Goal: Task Accomplishment & Management: Complete application form

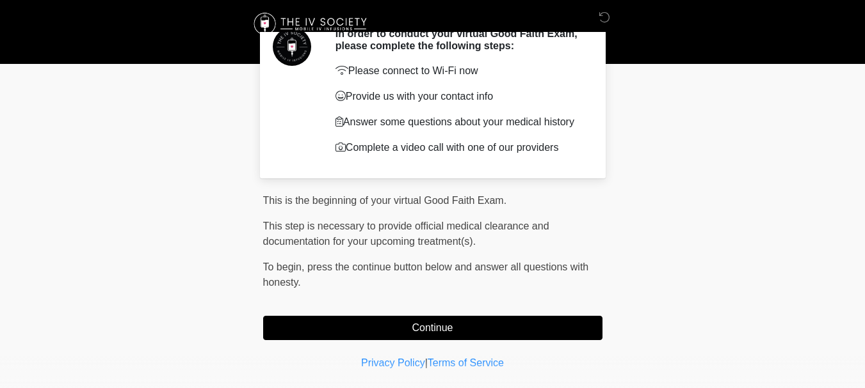
scroll to position [64, 0]
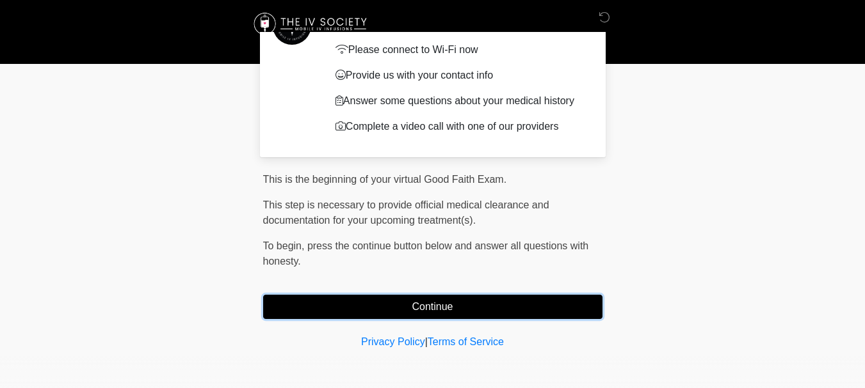
click at [434, 307] on button "Continue" at bounding box center [432, 307] width 339 height 24
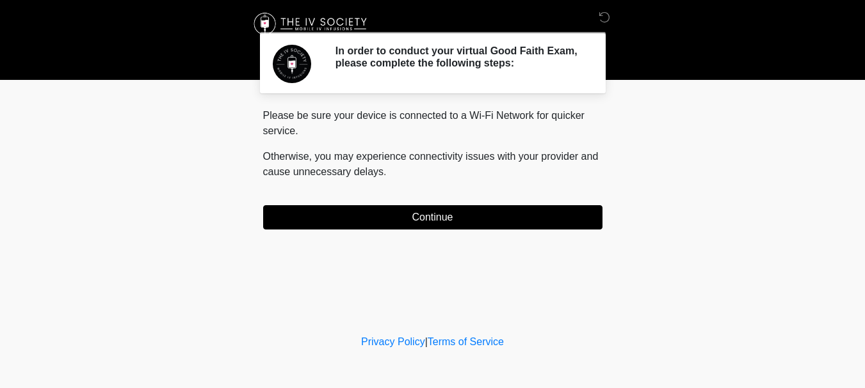
scroll to position [0, 0]
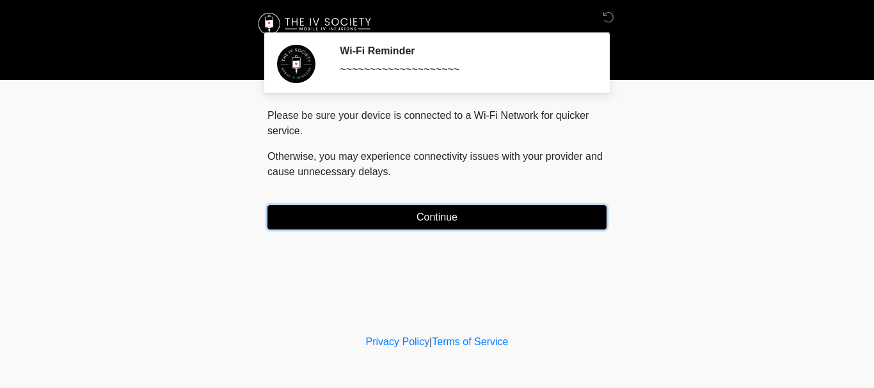
click at [435, 220] on button "Continue" at bounding box center [437, 217] width 339 height 24
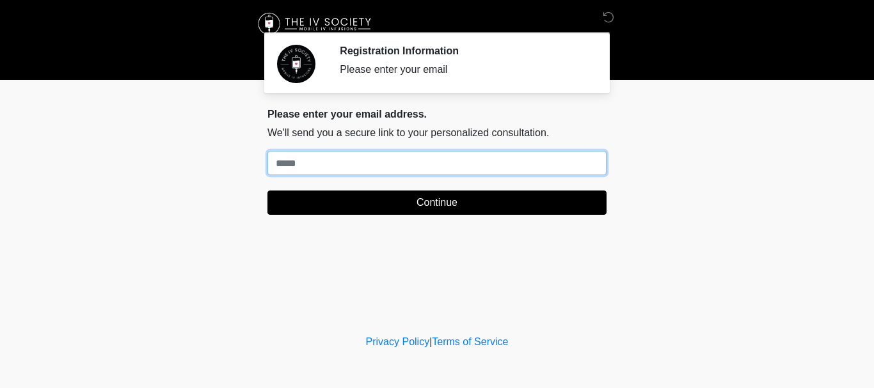
click at [365, 166] on input "Where should we email your treatment plan?" at bounding box center [437, 163] width 339 height 24
type input "**********"
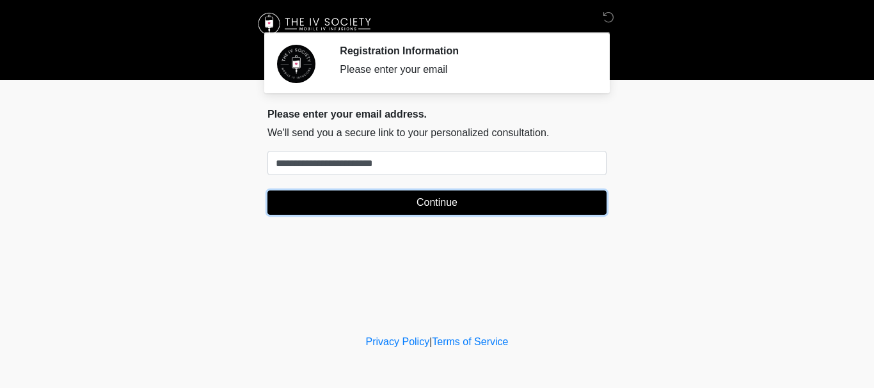
click at [412, 206] on button "Continue" at bounding box center [437, 203] width 339 height 24
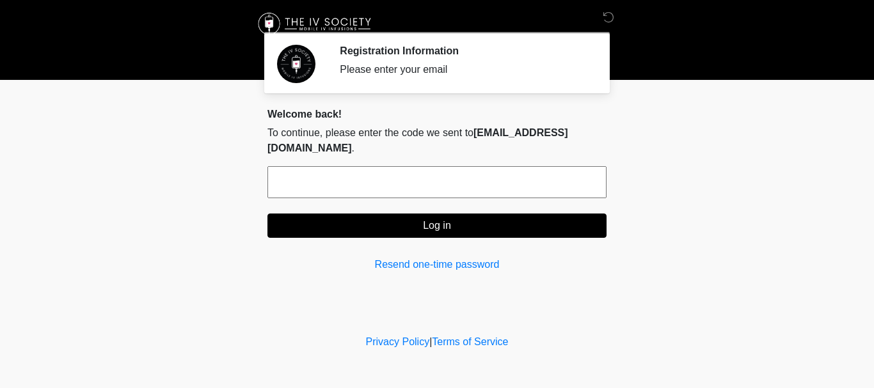
click at [356, 183] on input "text" at bounding box center [437, 182] width 339 height 32
type input "******"
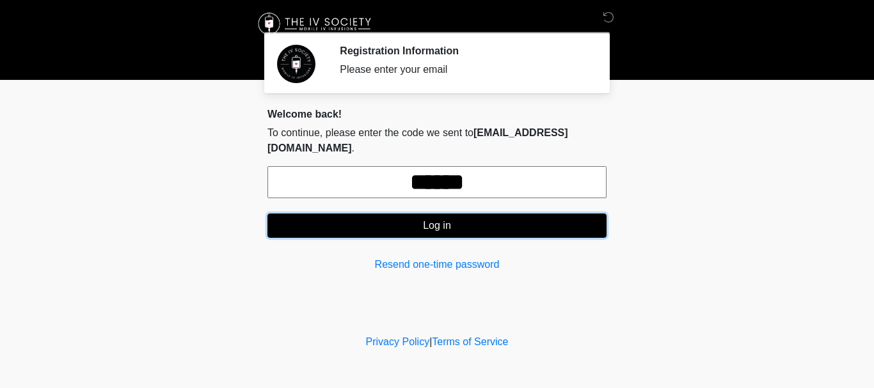
click at [428, 223] on button "Log in" at bounding box center [437, 226] width 339 height 24
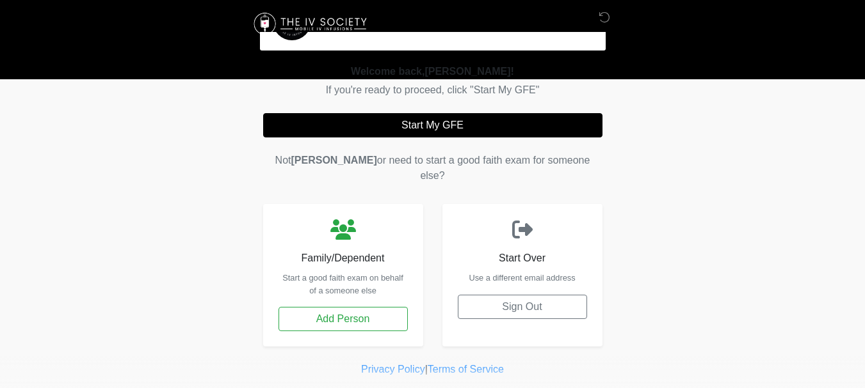
scroll to position [54, 0]
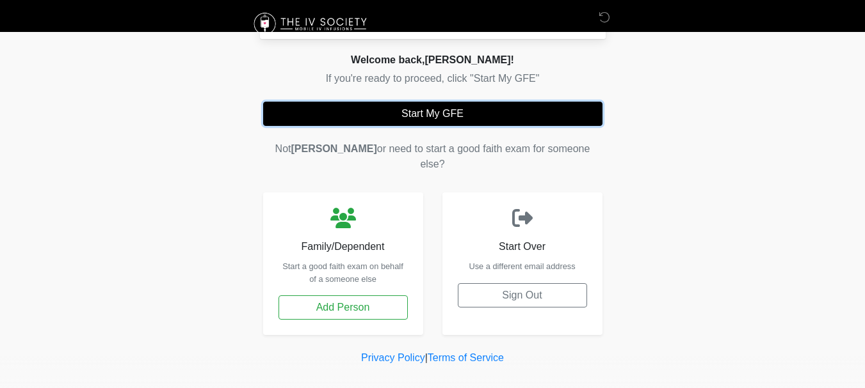
click at [426, 108] on button "Start My GFE" at bounding box center [432, 114] width 339 height 24
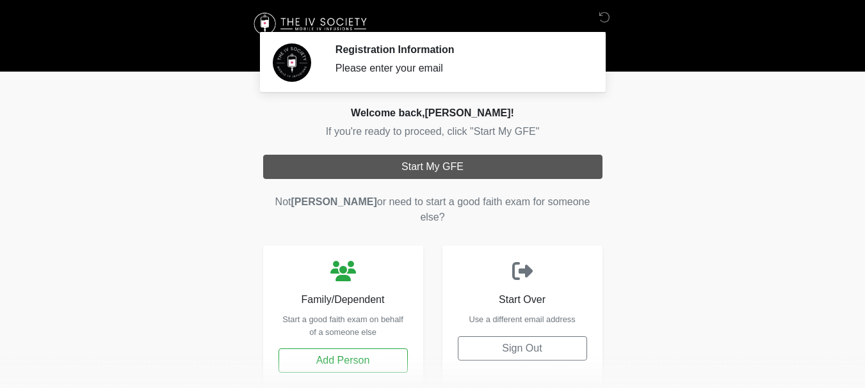
scroll to position [0, 0]
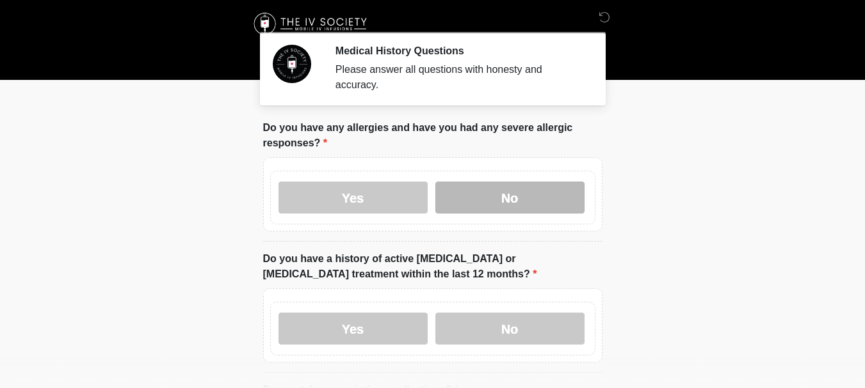
click at [522, 184] on label "No" at bounding box center [509, 198] width 149 height 32
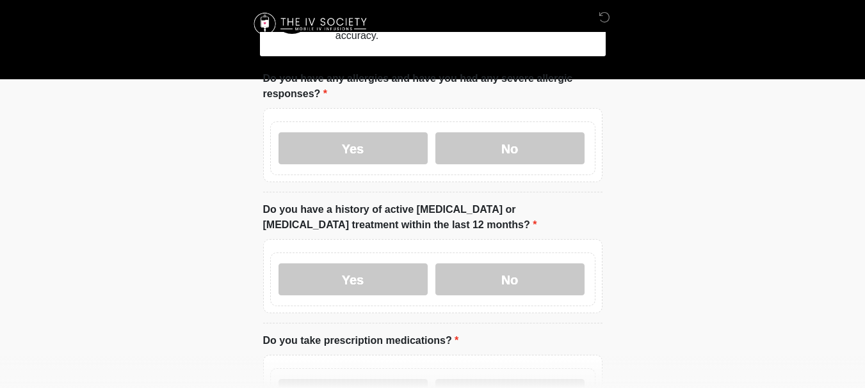
scroll to position [64, 0]
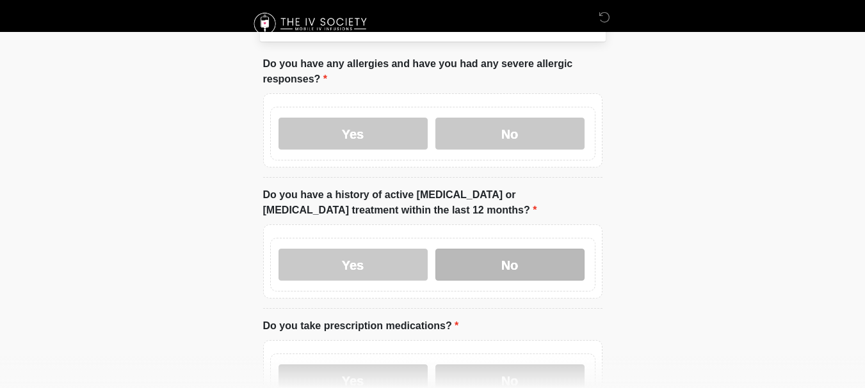
click at [511, 255] on label "No" at bounding box center [509, 265] width 149 height 32
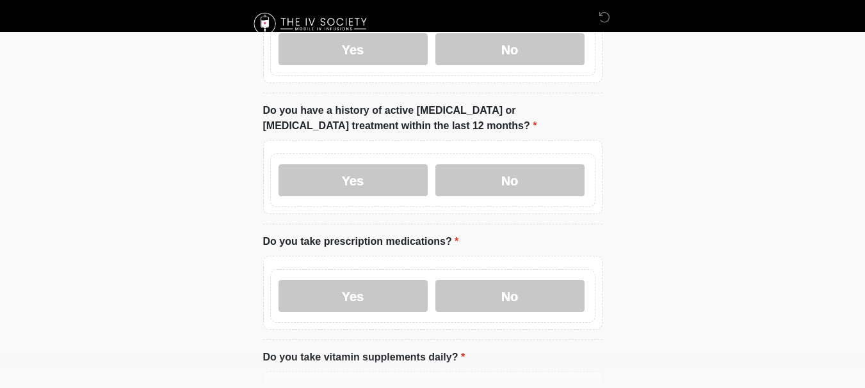
scroll to position [192, 0]
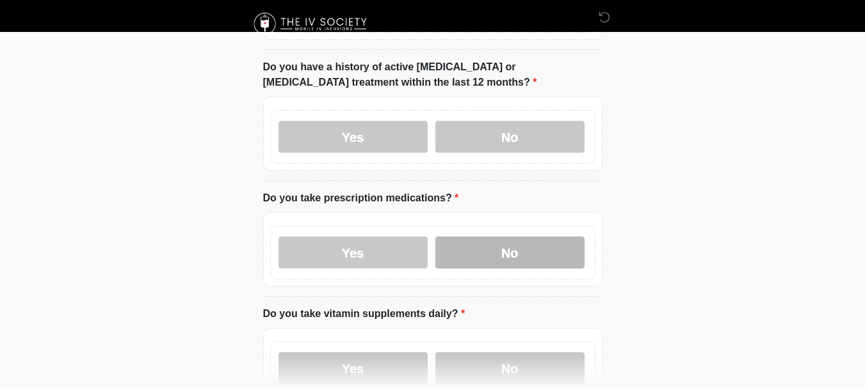
click at [529, 238] on label "No" at bounding box center [509, 253] width 149 height 32
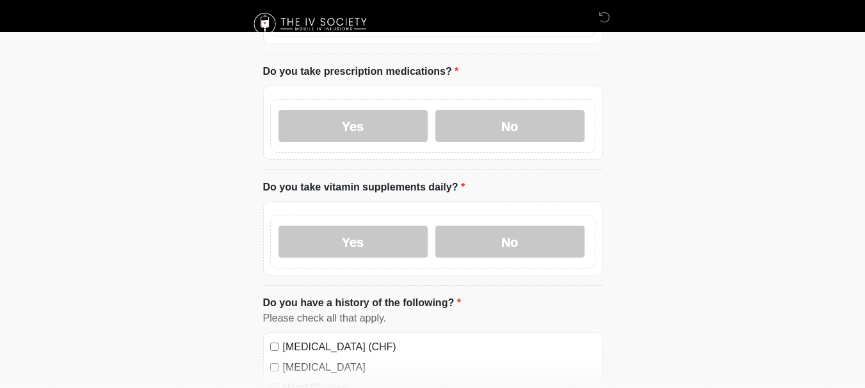
scroll to position [320, 0]
click at [493, 232] on label "No" at bounding box center [509, 241] width 149 height 32
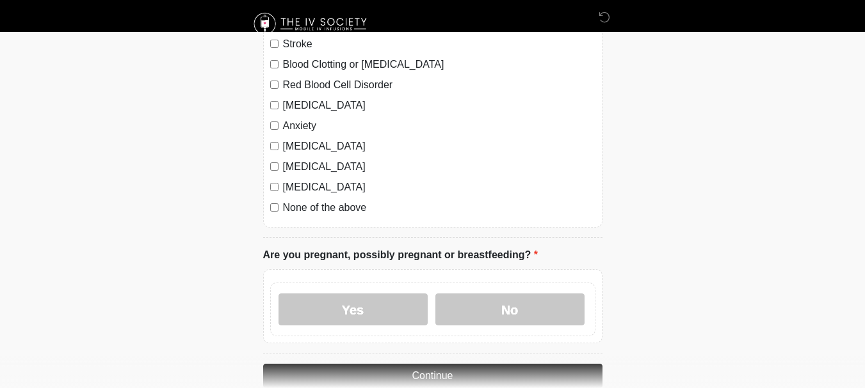
scroll to position [761, 0]
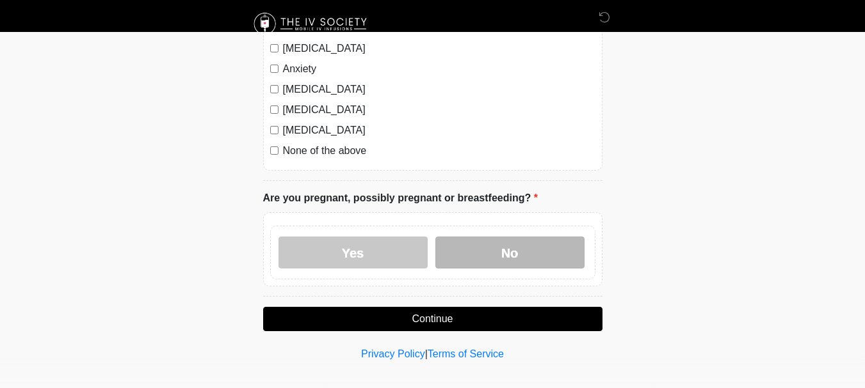
click at [470, 246] on label "No" at bounding box center [509, 253] width 149 height 32
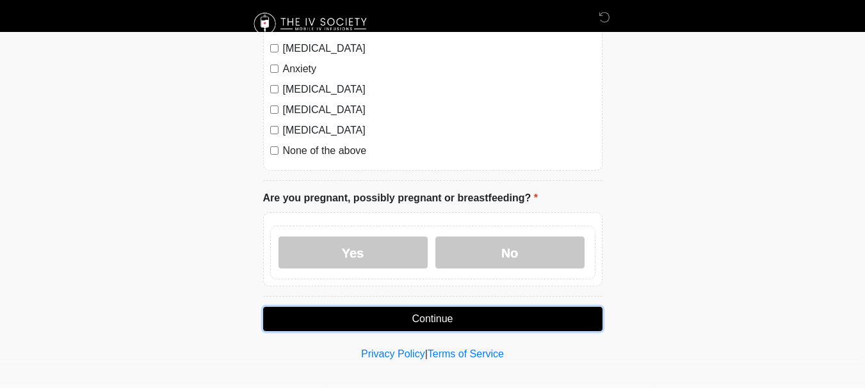
click at [437, 308] on button "Continue" at bounding box center [432, 319] width 339 height 24
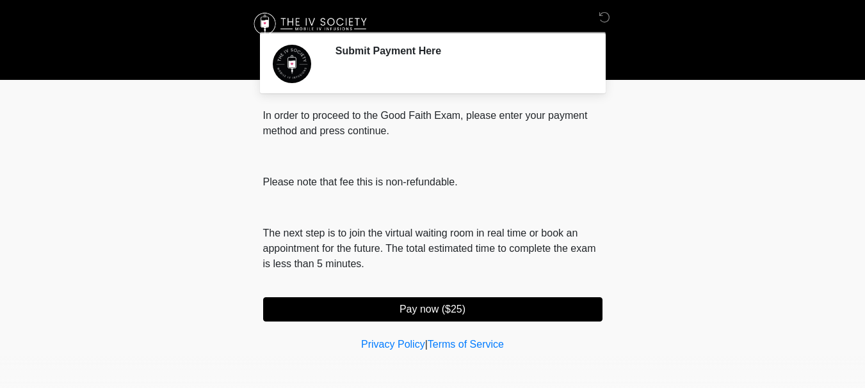
scroll to position [3, 0]
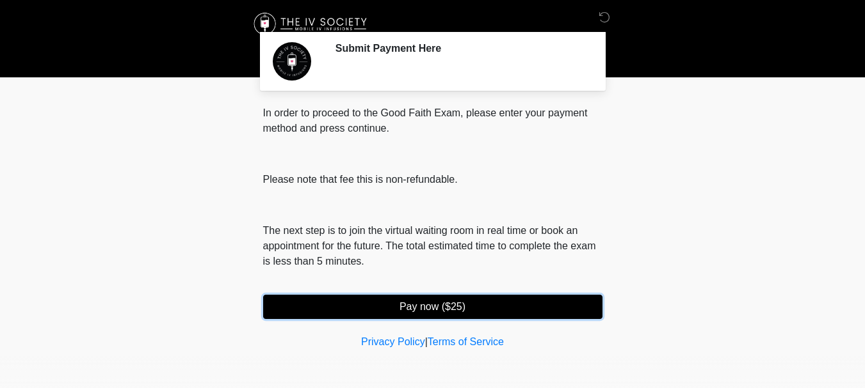
click at [423, 309] on button "Pay now ($25)" at bounding box center [432, 307] width 339 height 24
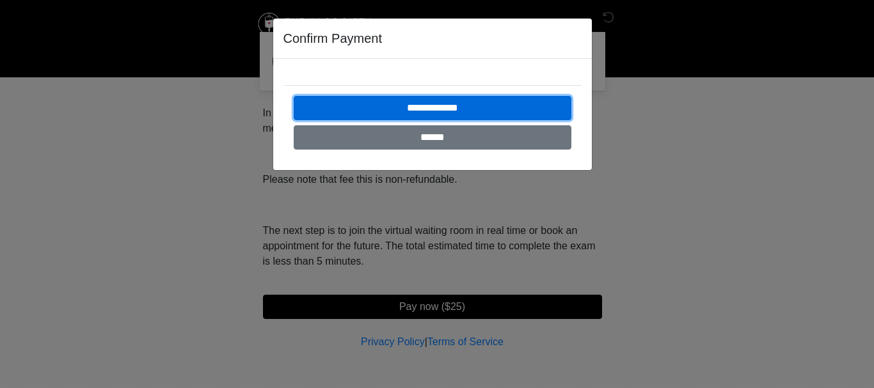
click at [426, 106] on input "**********" at bounding box center [433, 108] width 278 height 24
click at [397, 104] on input "**********" at bounding box center [433, 108] width 278 height 24
click at [430, 106] on input "**********" at bounding box center [433, 108] width 278 height 24
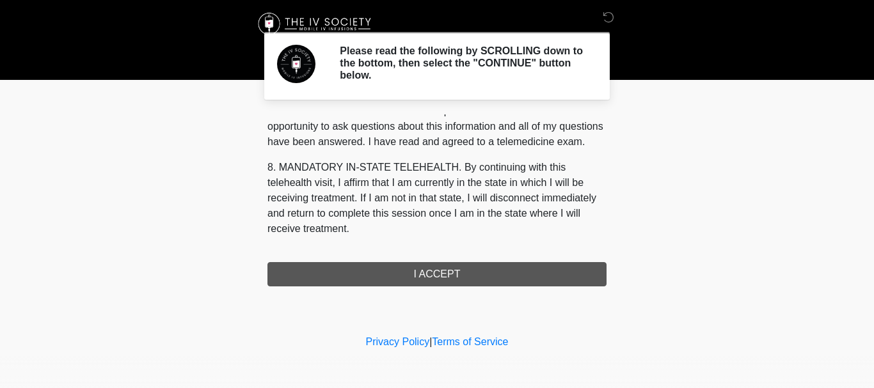
scroll to position [610, 0]
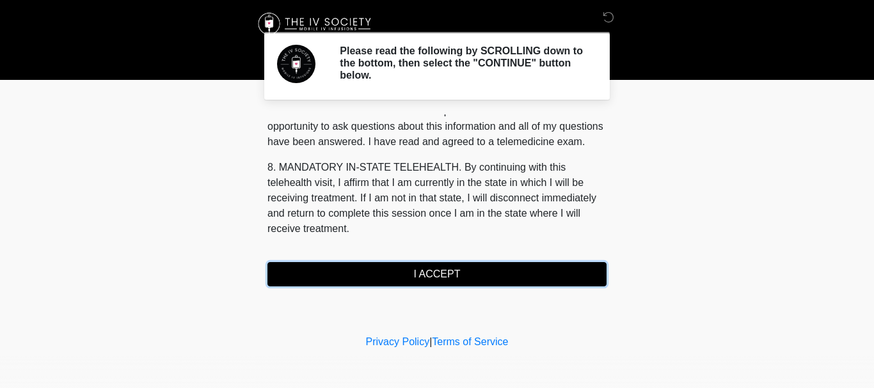
click at [424, 273] on button "I ACCEPT" at bounding box center [437, 274] width 339 height 24
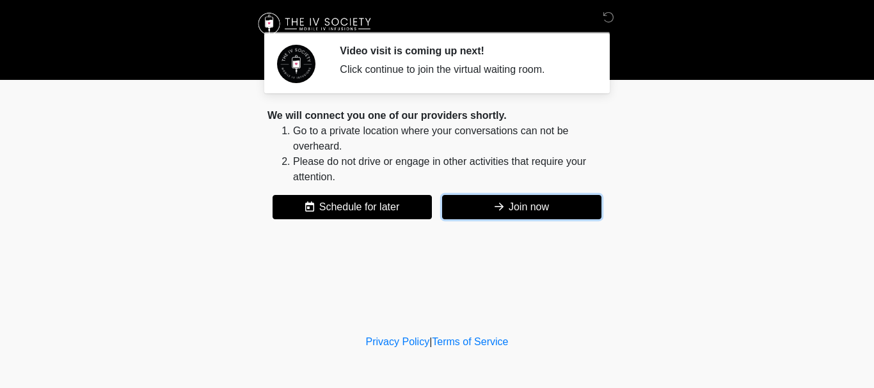
click at [529, 207] on button "Join now" at bounding box center [521, 207] width 159 height 24
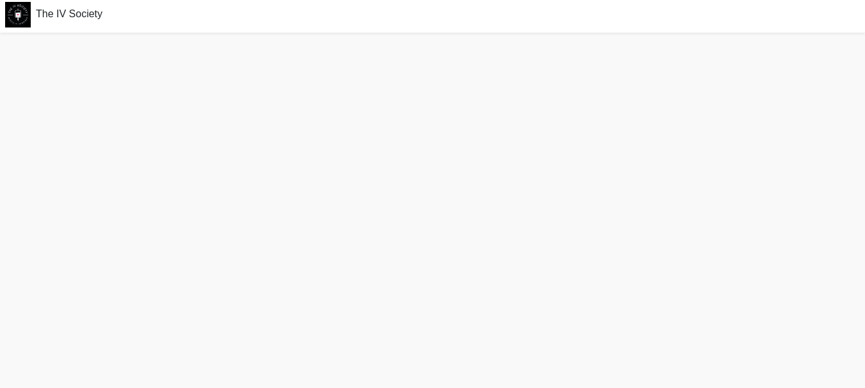
scroll to position [4, 0]
